Goal: Task Accomplishment & Management: Manage account settings

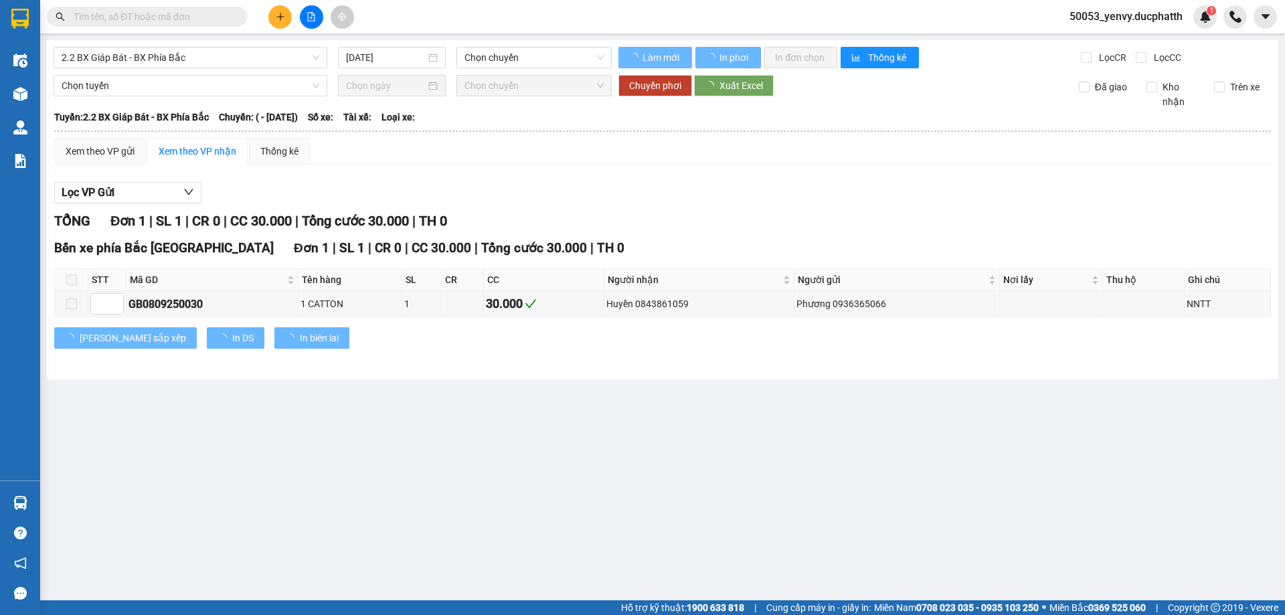
type input "[DATE]"
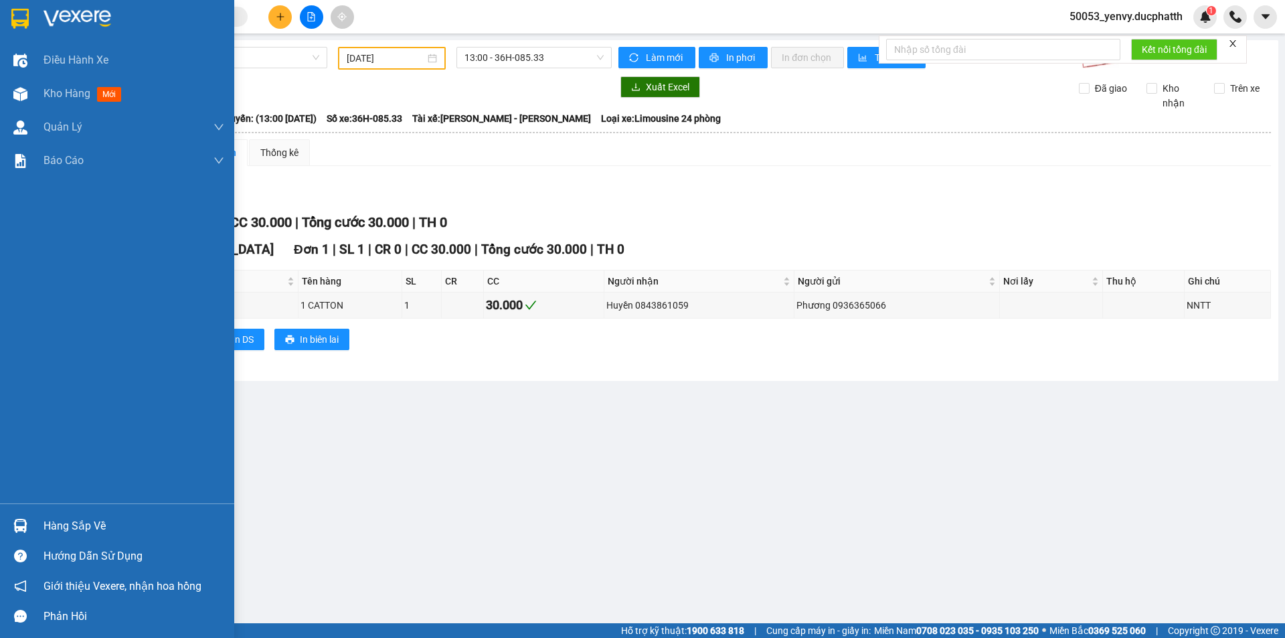
click at [50, 524] on div "Hàng sắp về" at bounding box center [133, 526] width 181 height 20
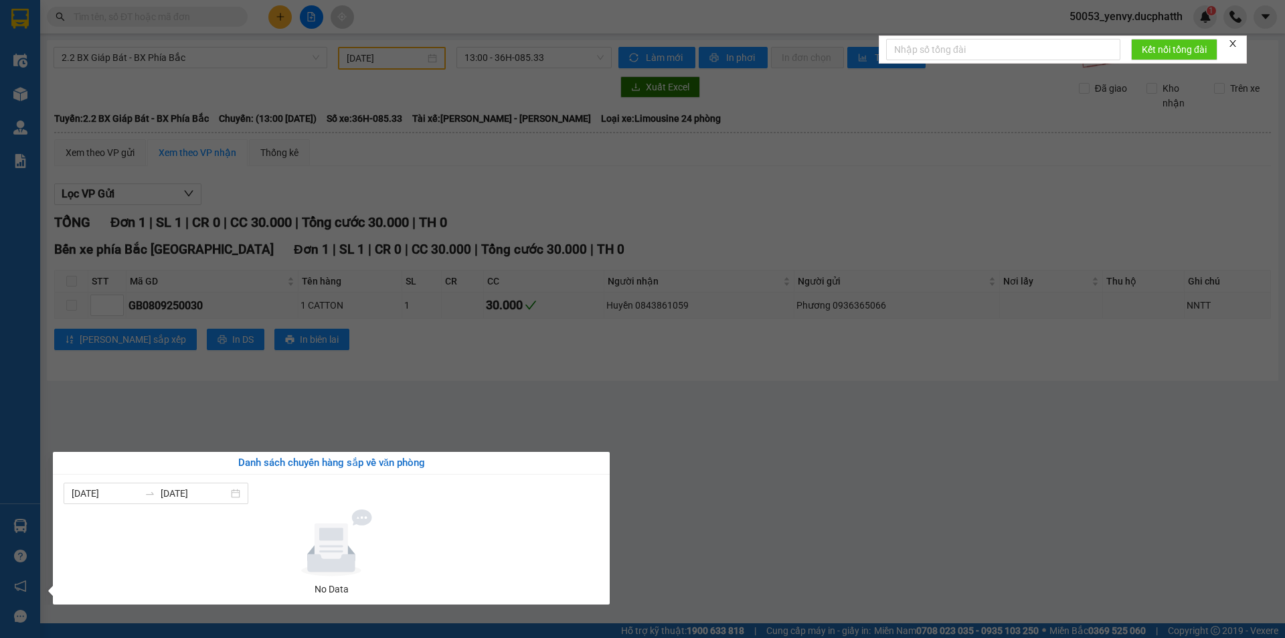
click at [420, 422] on section "Kết quả tìm kiếm ( 0 ) Bộ lọc No Data 50053_yenvy.ducphatth 1 Điều hành xe Kho …" at bounding box center [642, 319] width 1285 height 638
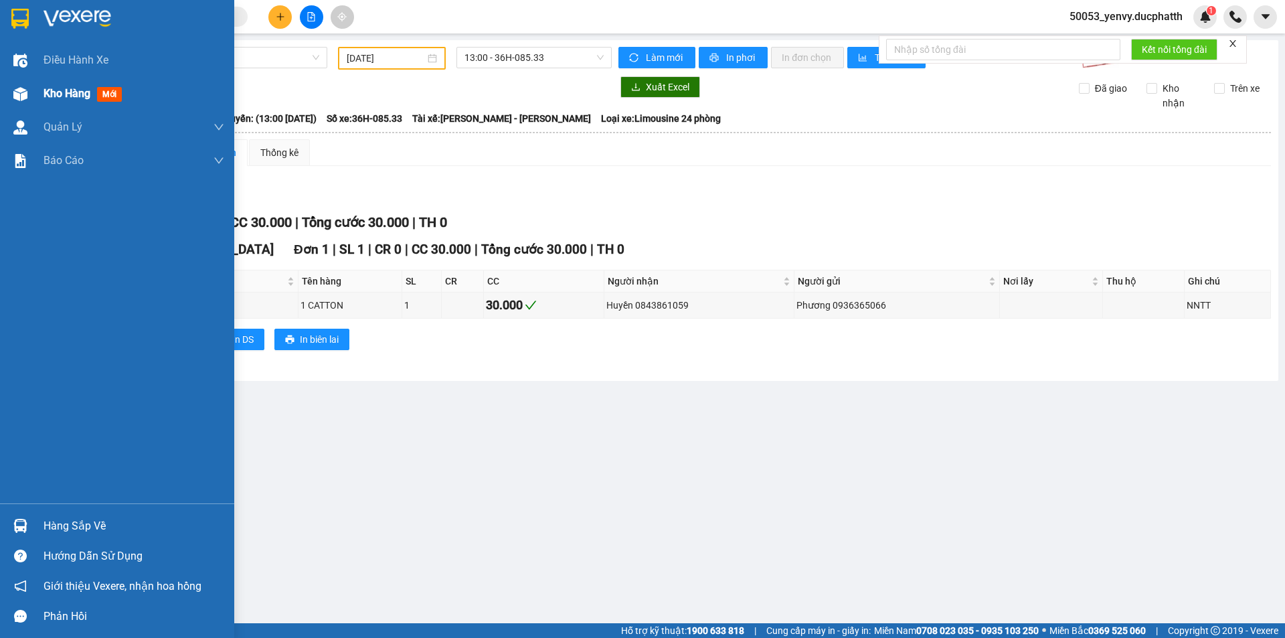
click at [30, 95] on div at bounding box center [20, 93] width 23 height 23
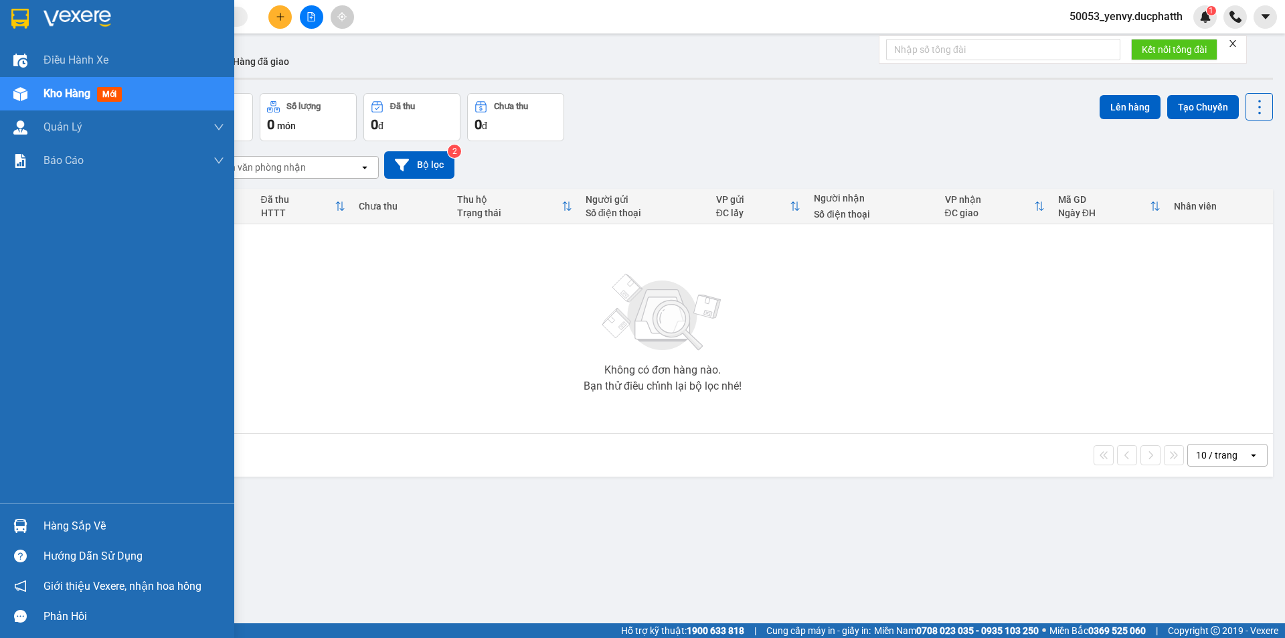
click at [41, 508] on div "Hàng sắp về Hướng dẫn sử dụng Giới thiệu Vexere, nhận hoa hồng Phản hồi" at bounding box center [117, 567] width 234 height 128
click at [40, 519] on div "Hàng sắp về" at bounding box center [117, 525] width 234 height 30
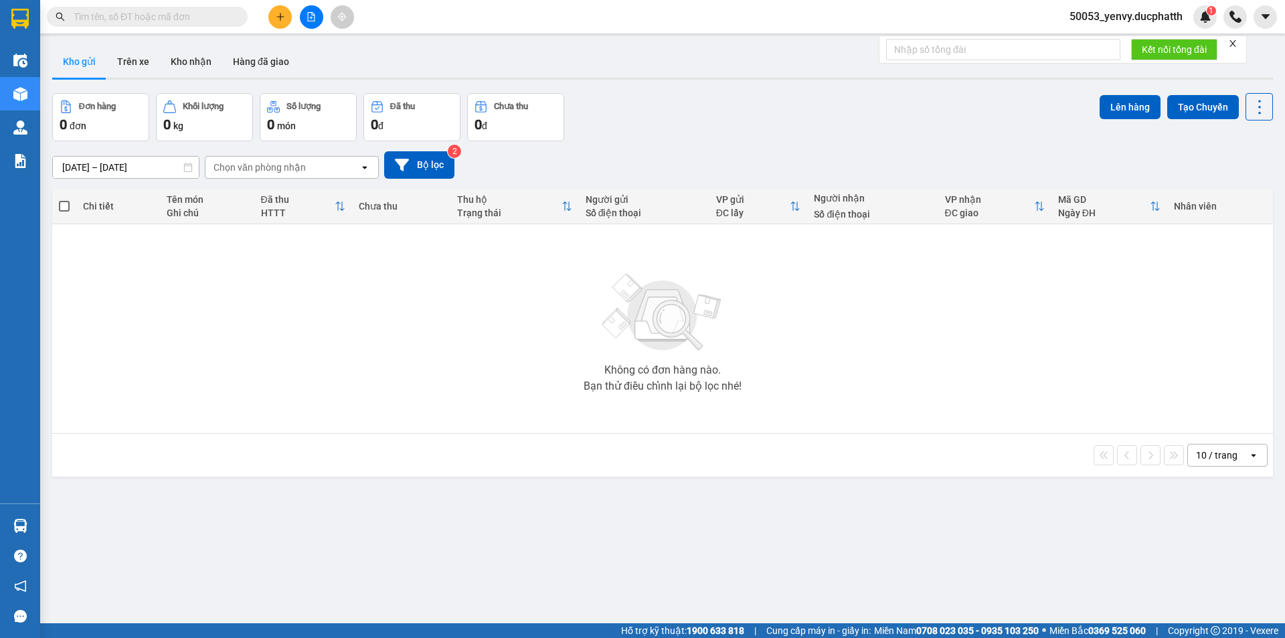
click at [394, 418] on section "Kết quả tìm kiếm ( 0 ) Bộ lọc No Data 50053_yenvy.ducphatth 1 Điều hành xe Kho …" at bounding box center [642, 319] width 1285 height 638
click at [273, 56] on button "Hàng đã giao" at bounding box center [261, 61] width 78 height 32
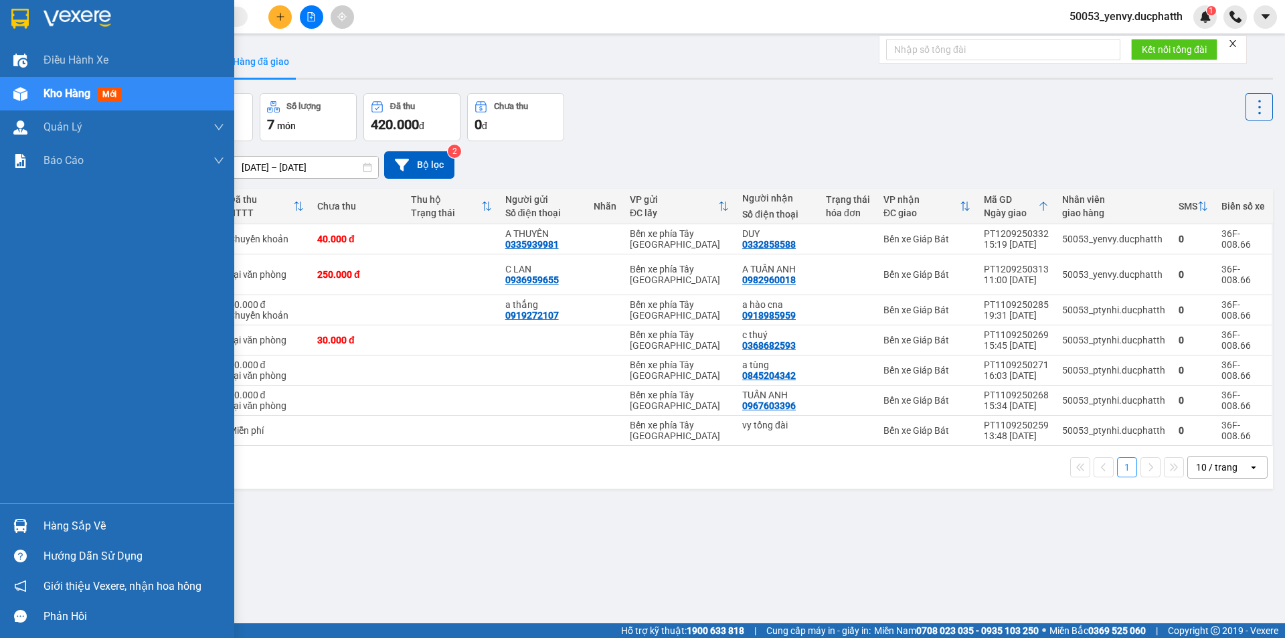
click at [31, 102] on div at bounding box center [20, 93] width 23 height 23
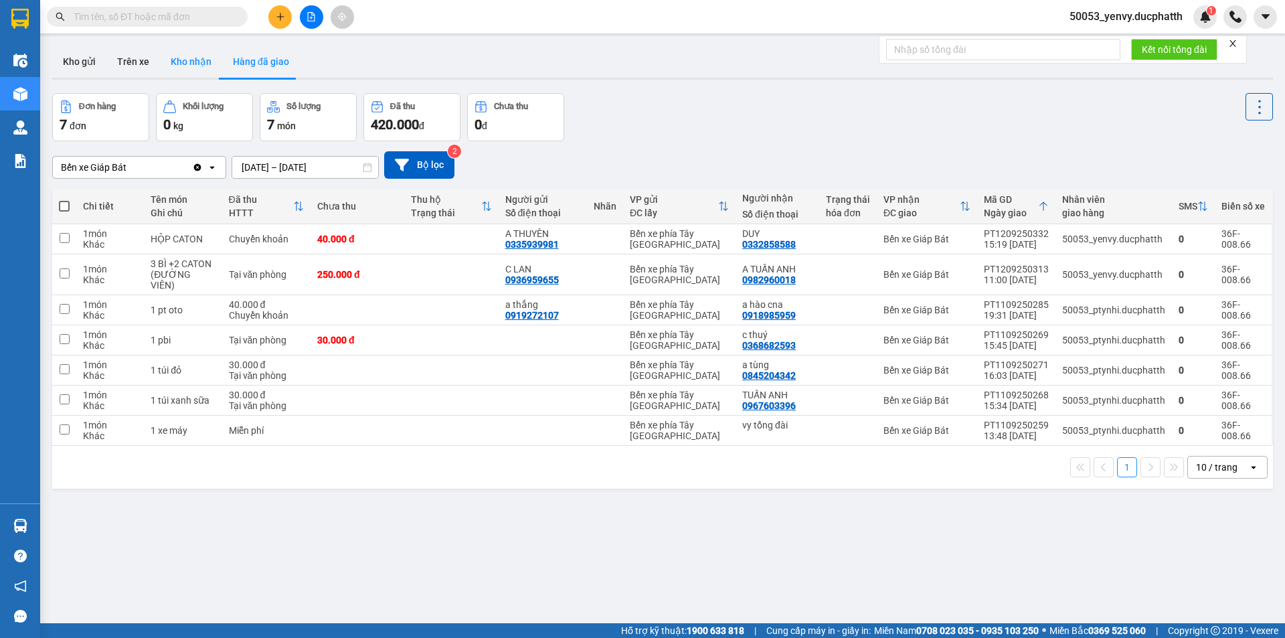
click at [194, 69] on button "Kho nhận" at bounding box center [191, 61] width 62 height 32
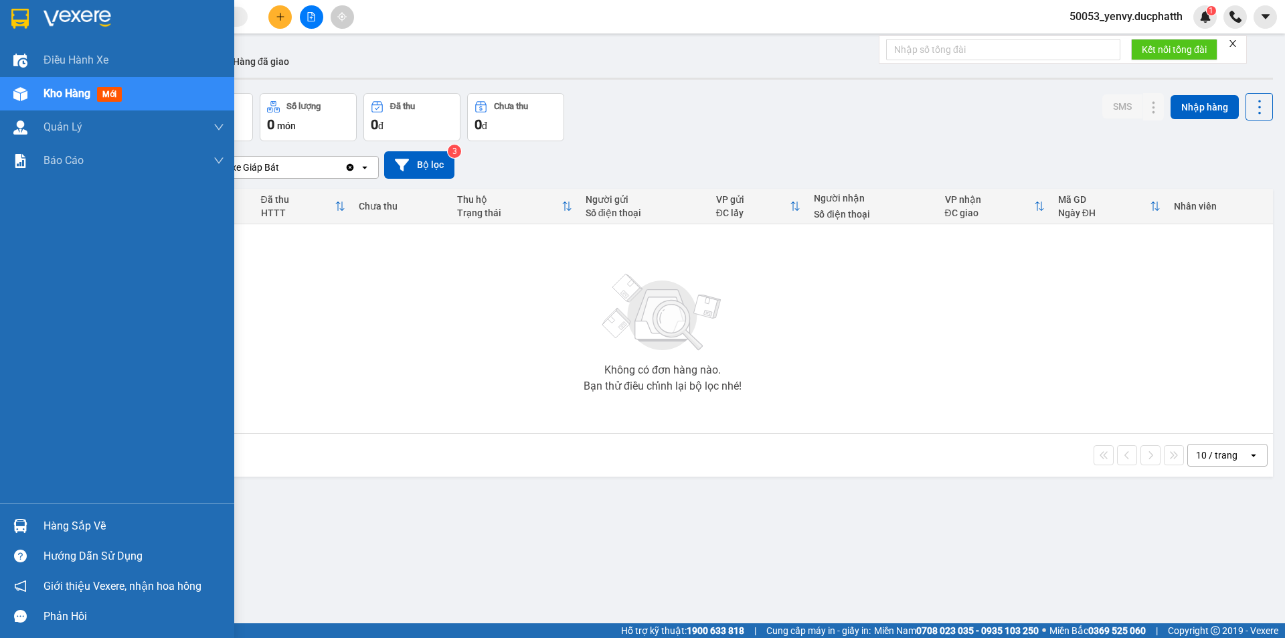
click at [14, 526] on img at bounding box center [20, 526] width 14 height 14
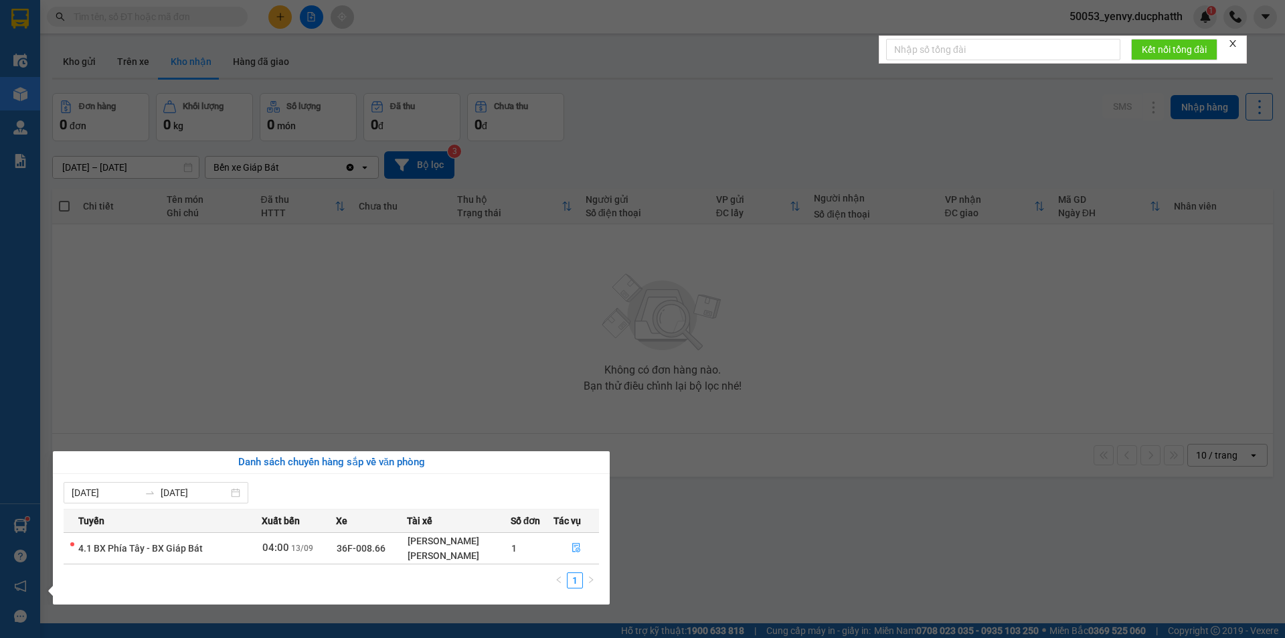
click at [1233, 44] on icon "close" at bounding box center [1232, 43] width 7 height 7
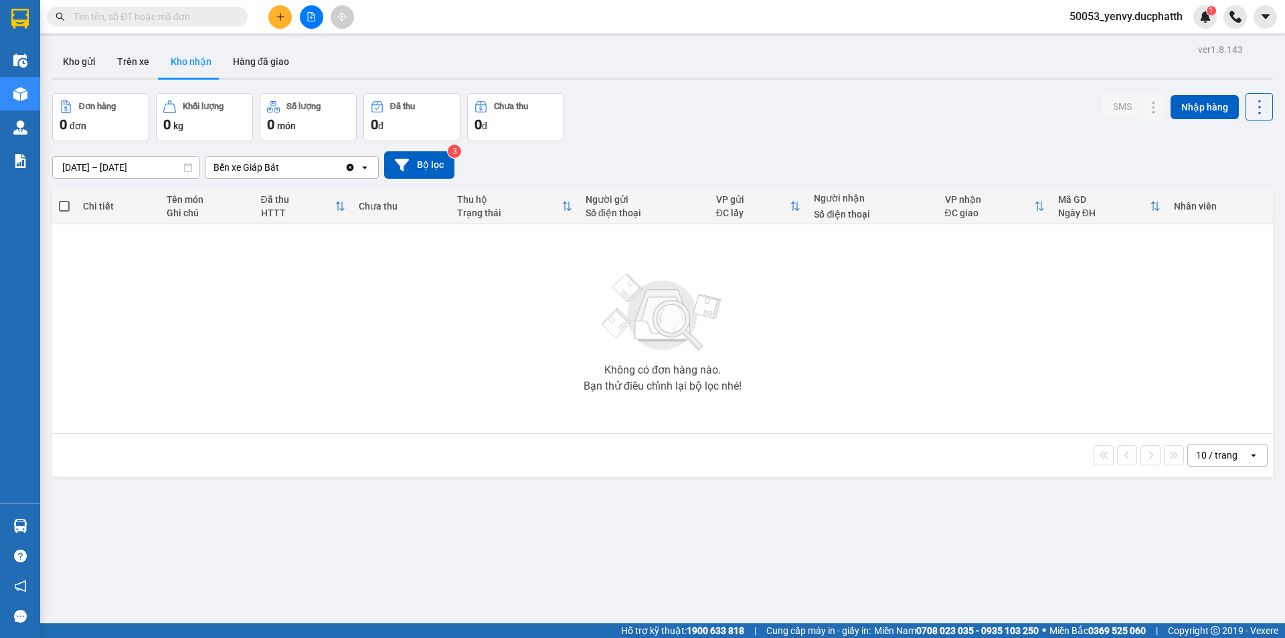
click at [1139, 21] on span "50053_yenvy.ducphatth" at bounding box center [1125, 16] width 134 height 17
click at [1105, 45] on span "Đăng xuất" at bounding box center [1132, 41] width 106 height 15
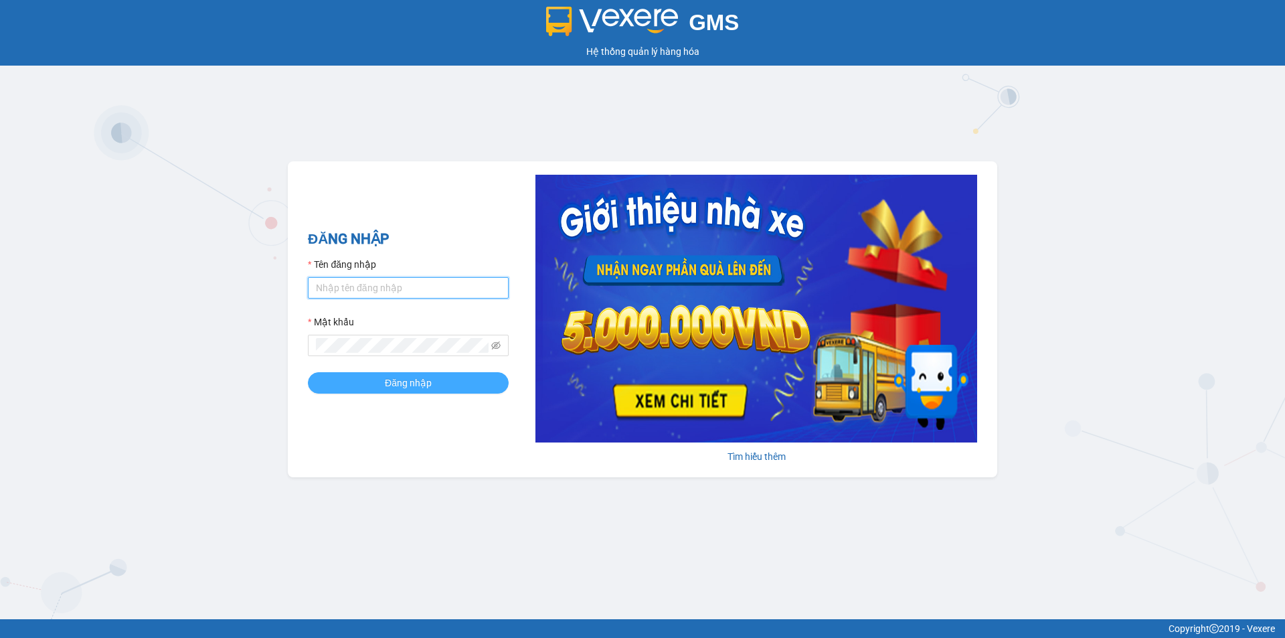
type input "ptynhi.ducphatth"
click at [395, 378] on span "Đăng nhập" at bounding box center [408, 382] width 47 height 15
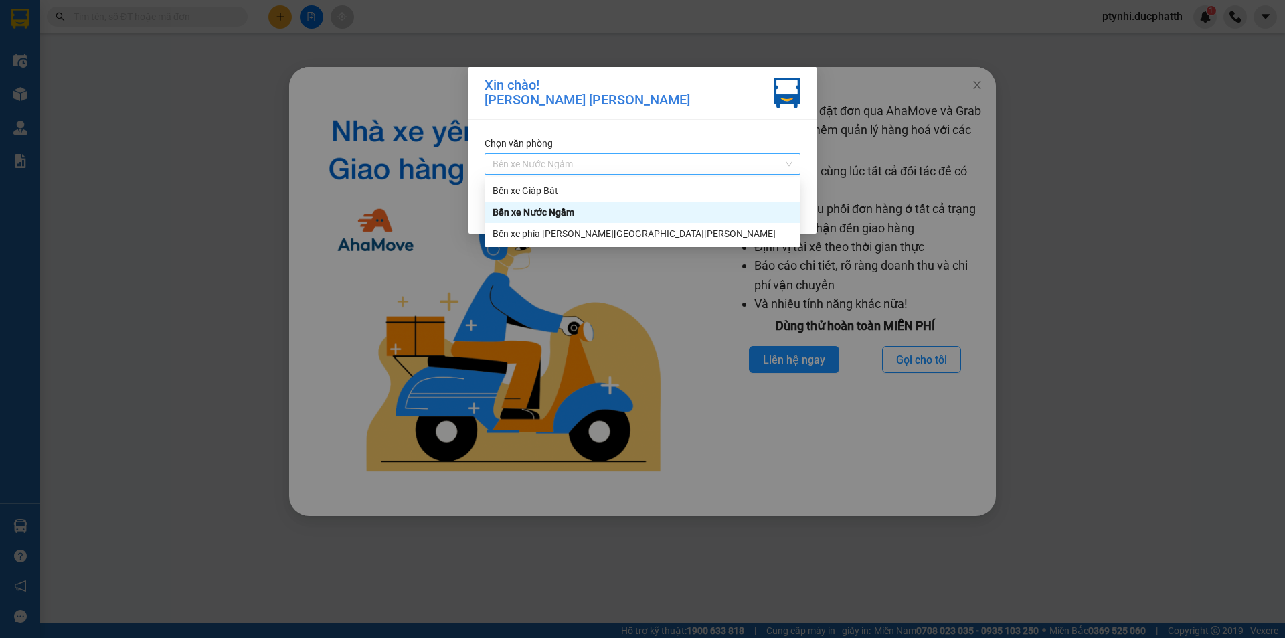
click at [787, 165] on span "Bến xe Nước Ngầm" at bounding box center [642, 164] width 300 height 20
click at [640, 195] on div "Bến xe Giáp Bát" at bounding box center [642, 190] width 300 height 15
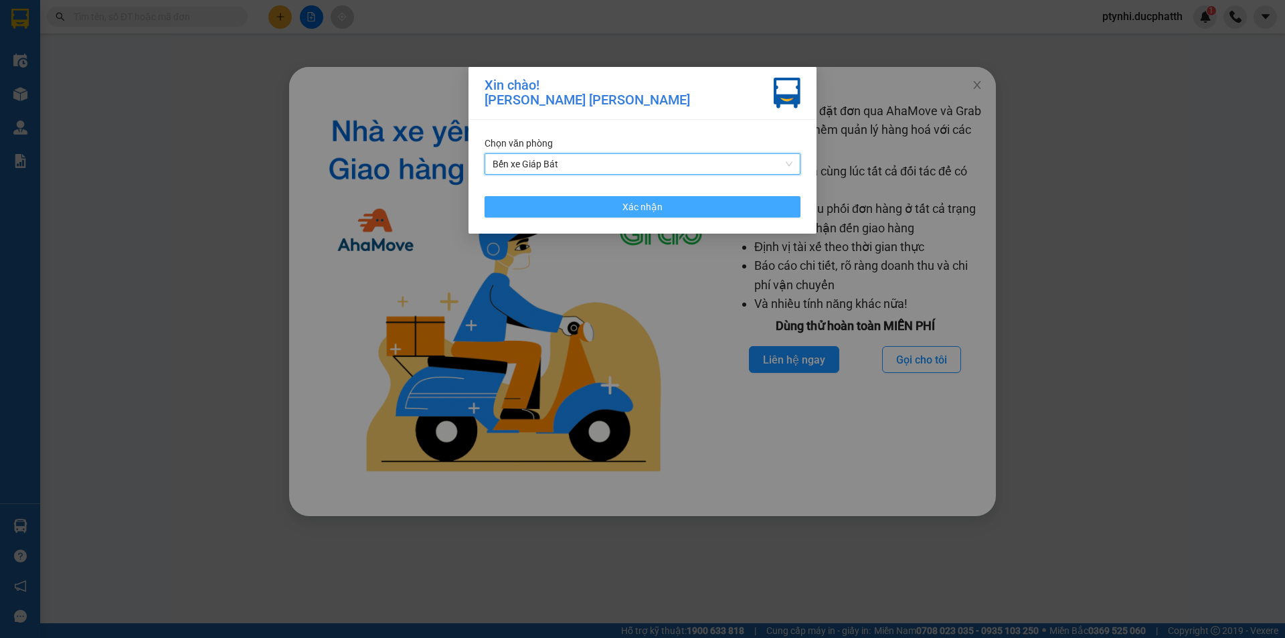
click at [626, 215] on button "Xác nhận" at bounding box center [642, 206] width 316 height 21
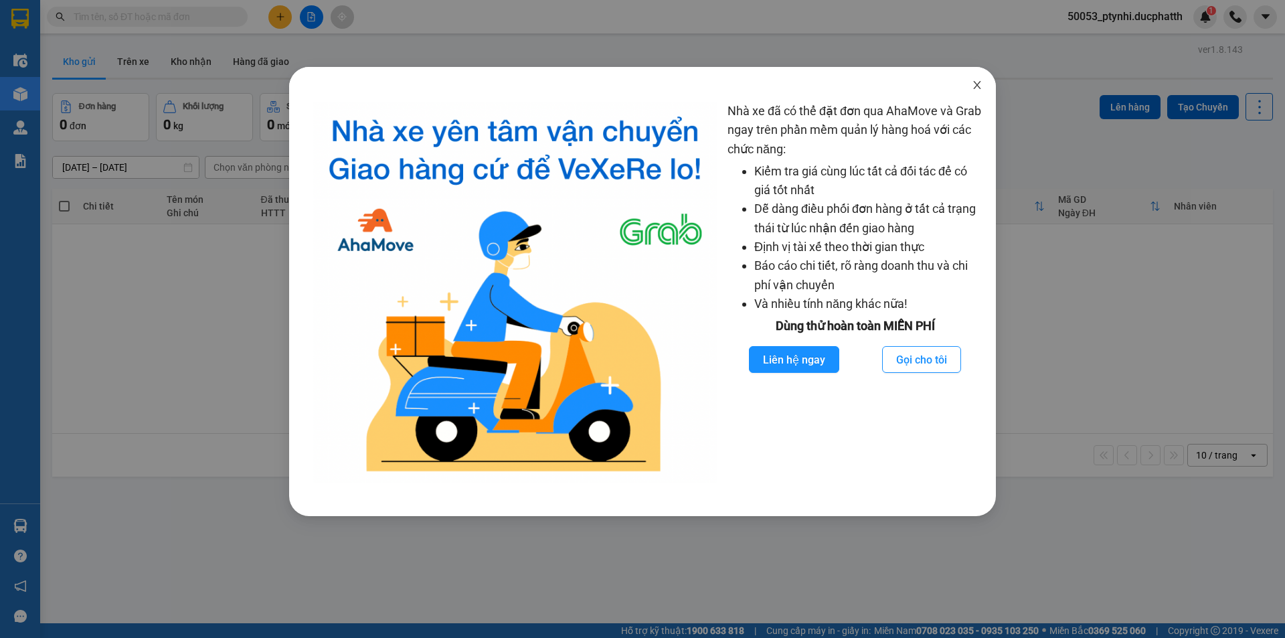
click at [978, 83] on icon "close" at bounding box center [976, 85] width 11 height 11
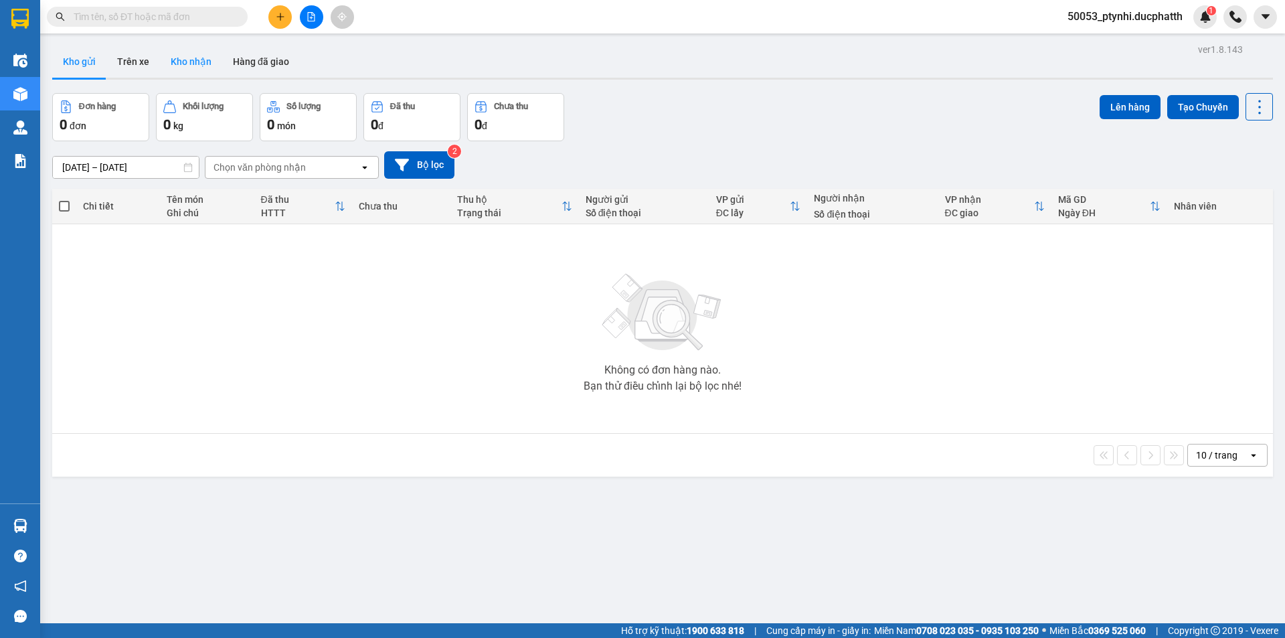
click at [184, 68] on button "Kho nhận" at bounding box center [191, 61] width 62 height 32
